Goal: Task Accomplishment & Management: Use online tool/utility

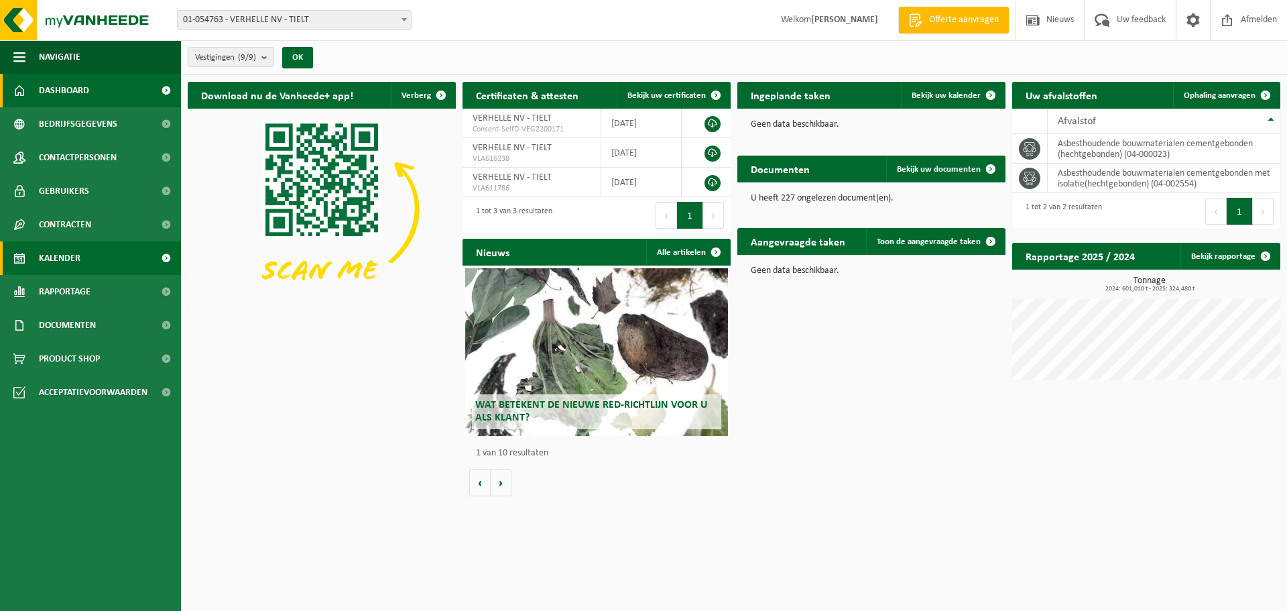
click at [70, 255] on span "Kalender" at bounding box center [60, 258] width 42 height 34
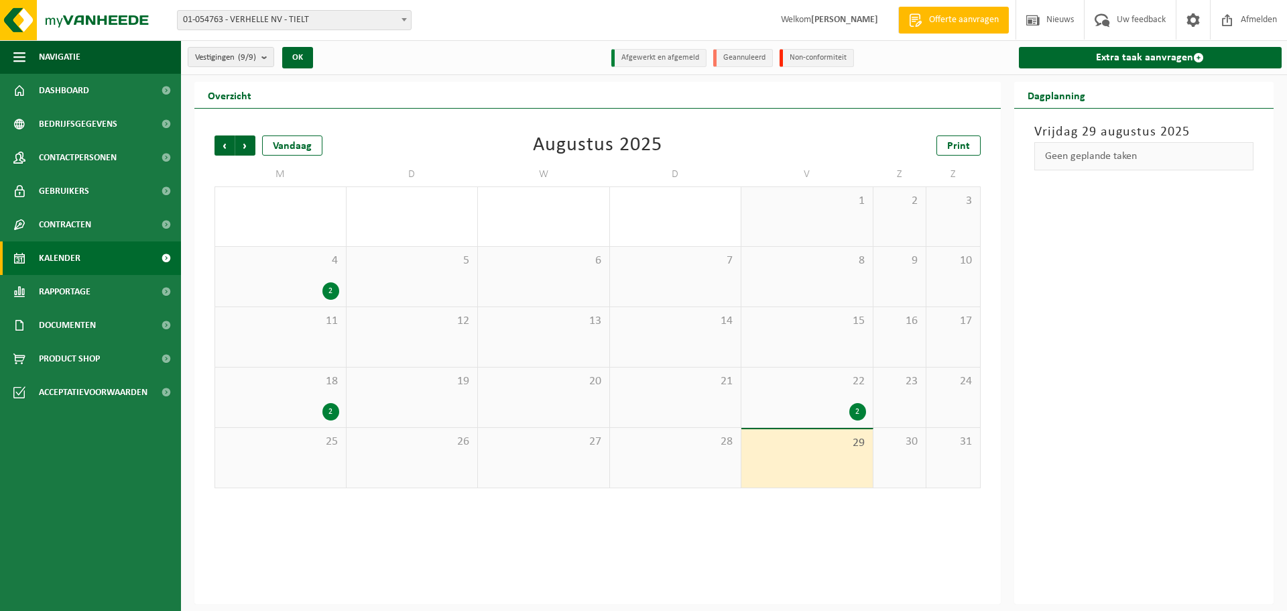
click at [807, 399] on div "22 2" at bounding box center [807, 397] width 131 height 60
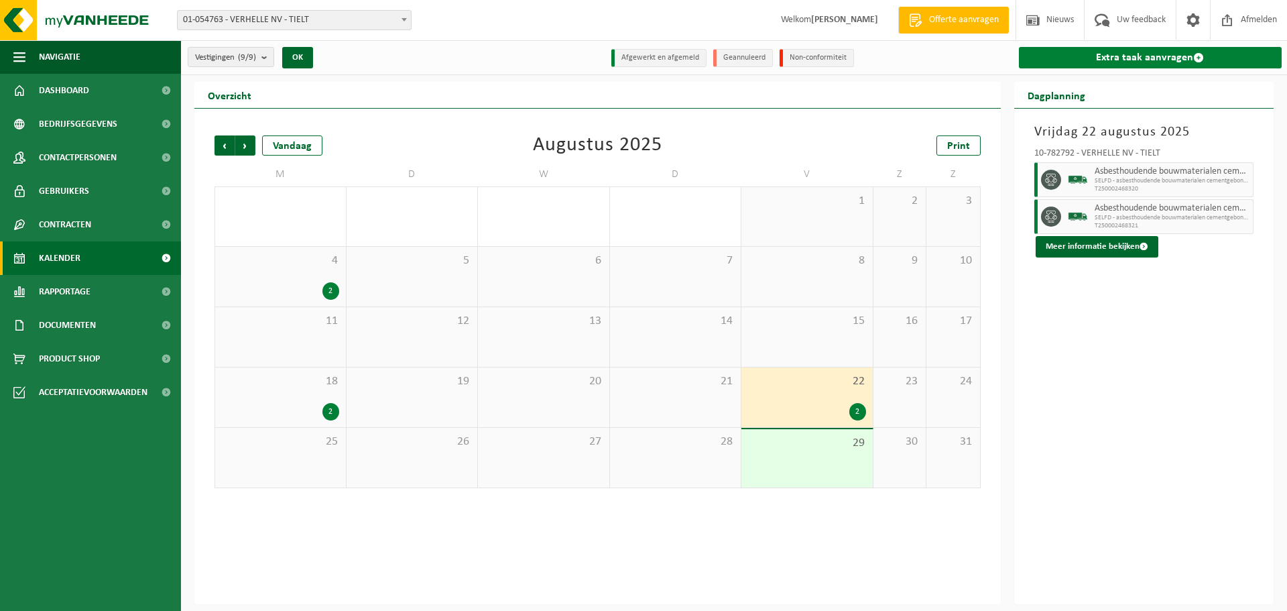
click at [1150, 56] on link "Extra taak aanvragen" at bounding box center [1151, 57] width 264 height 21
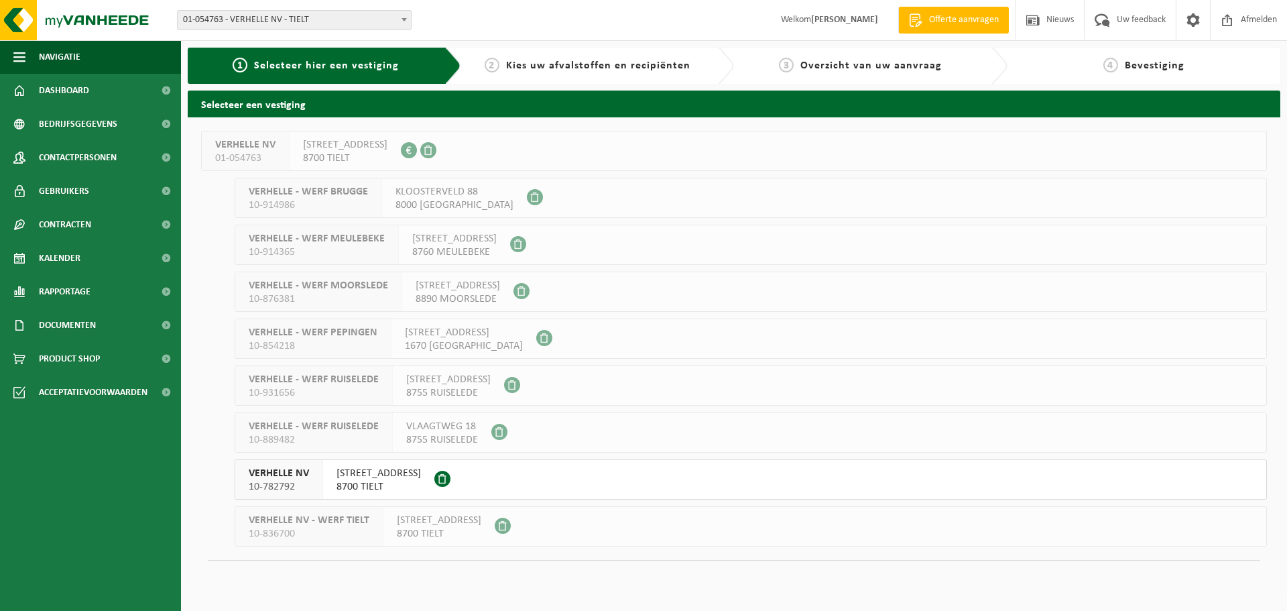
click at [353, 482] on span "8700 TIELT" at bounding box center [379, 486] width 84 height 13
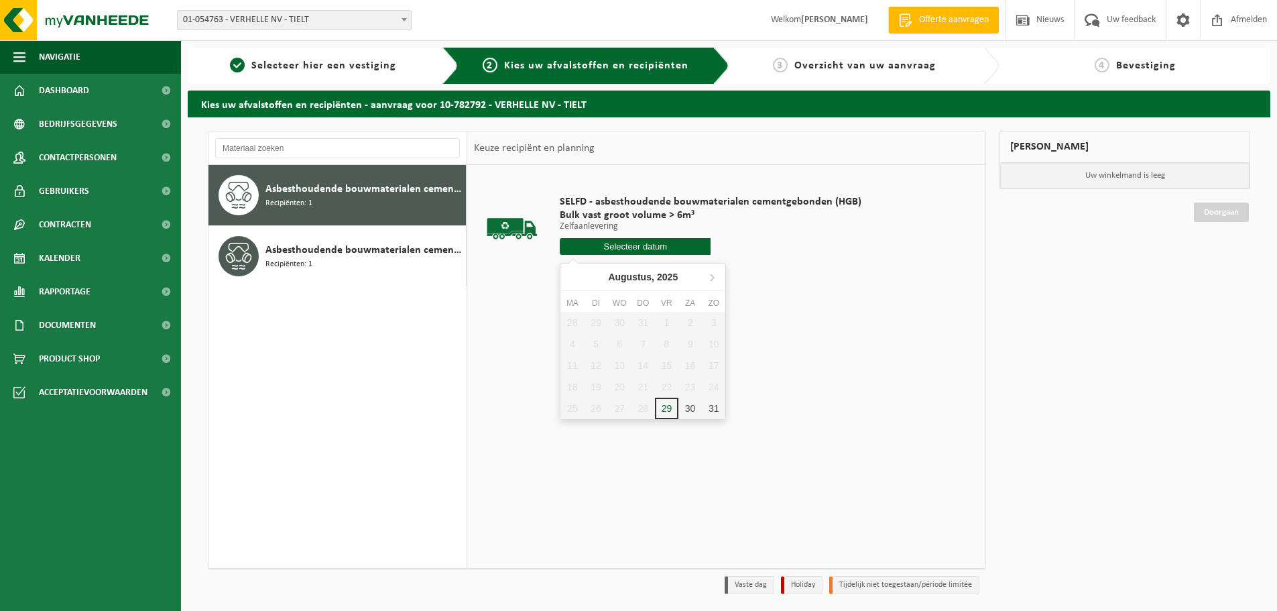
click at [663, 243] on input "text" at bounding box center [635, 246] width 151 height 17
click at [665, 406] on div "29" at bounding box center [666, 408] width 23 height 21
type input "Van 2025-08-29"
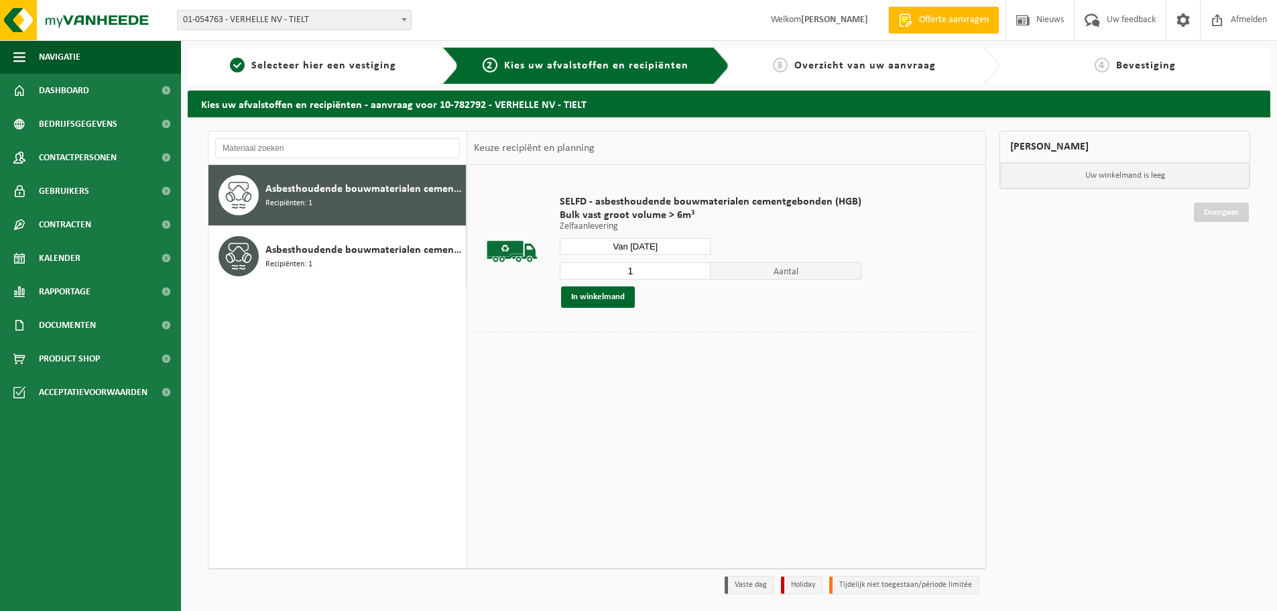
click at [698, 265] on input "1" at bounding box center [635, 270] width 151 height 17
type input "2"
click at [695, 267] on input "2" at bounding box center [635, 270] width 151 height 17
click at [622, 296] on button "In winkelmand" at bounding box center [598, 296] width 74 height 21
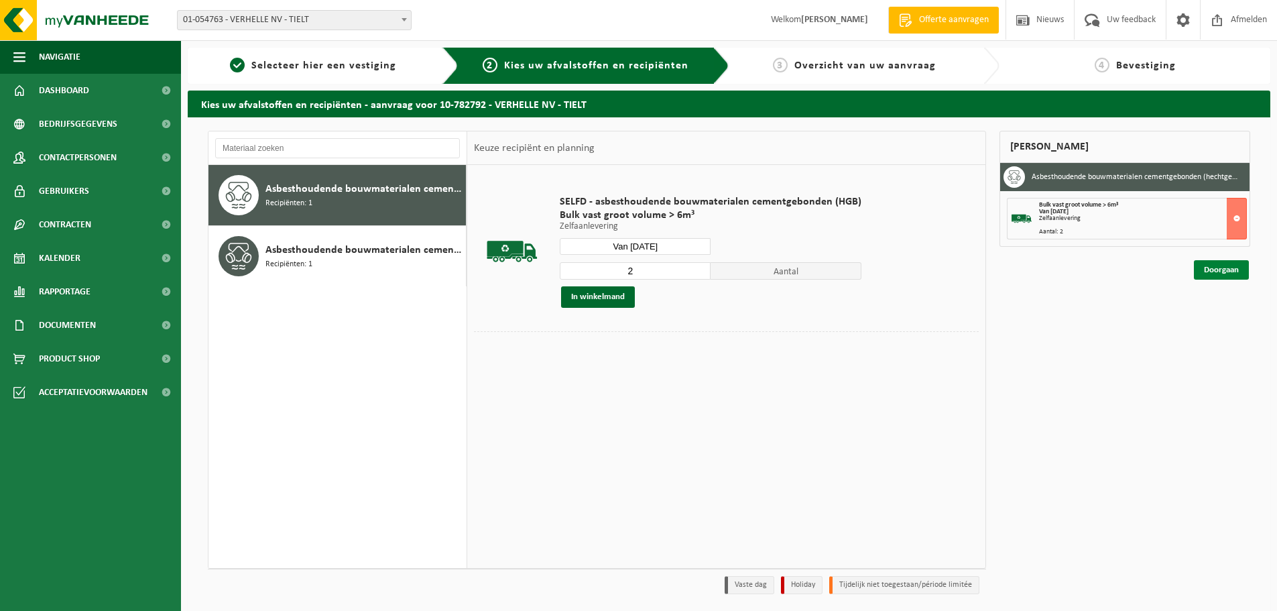
click at [1216, 269] on link "Doorgaan" at bounding box center [1221, 269] width 55 height 19
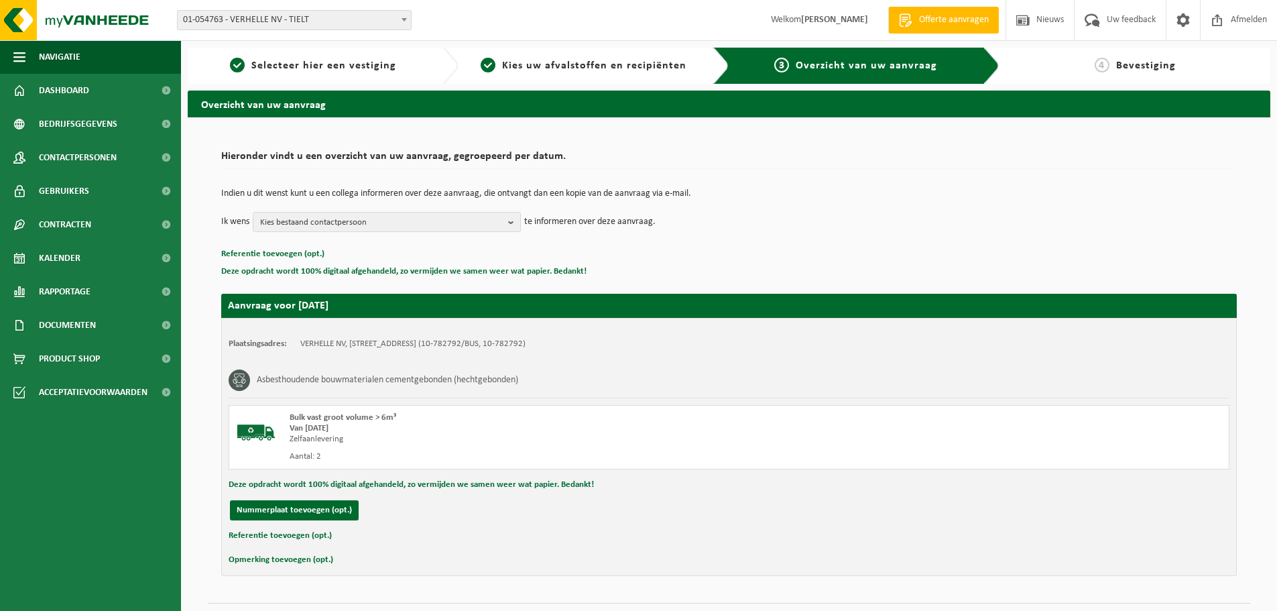
scroll to position [33, 0]
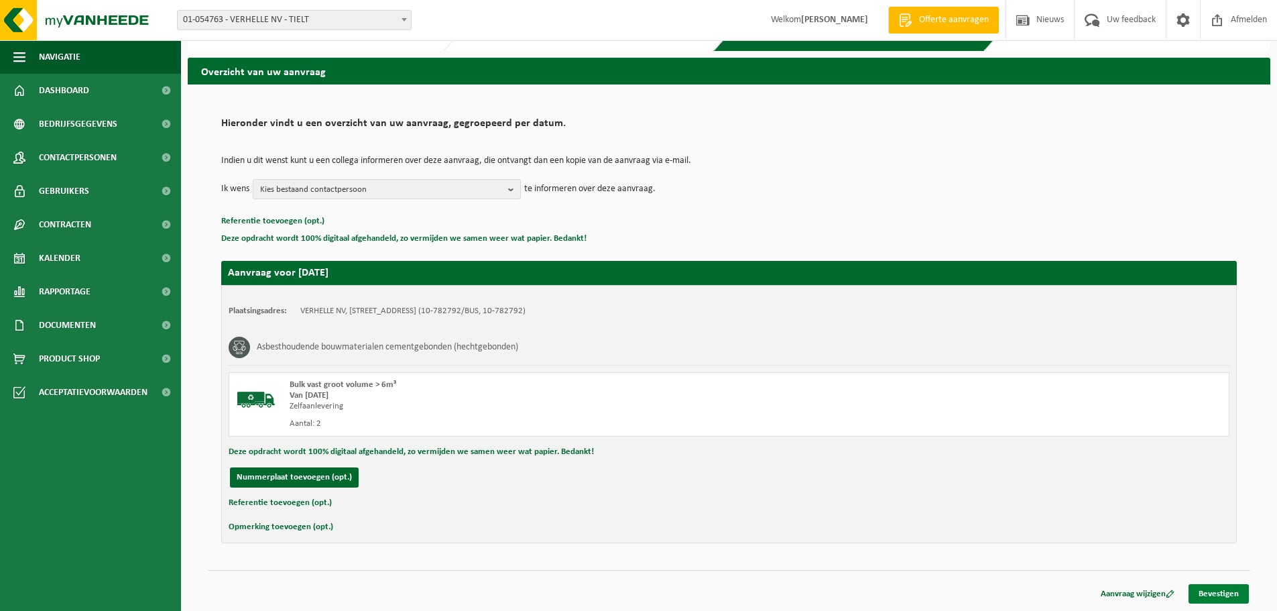
click at [1210, 590] on link "Bevestigen" at bounding box center [1219, 593] width 60 height 19
click at [1216, 591] on link "Bevestigen" at bounding box center [1219, 593] width 60 height 19
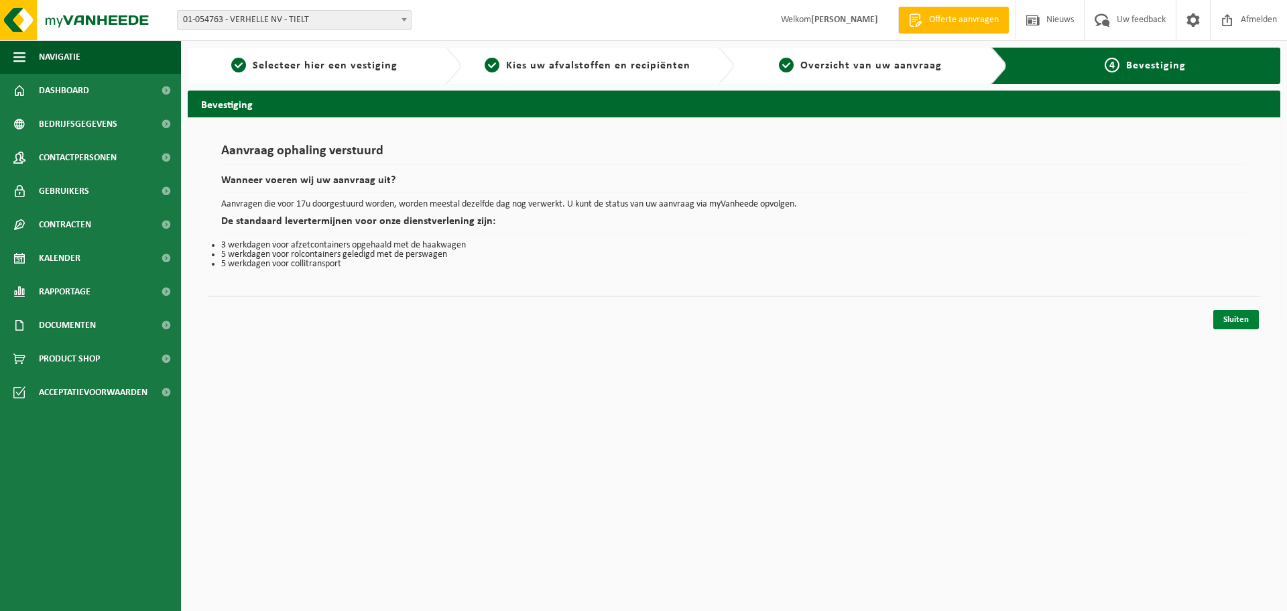
click at [1233, 318] on link "Sluiten" at bounding box center [1237, 319] width 46 height 19
